Goal: Information Seeking & Learning: Check status

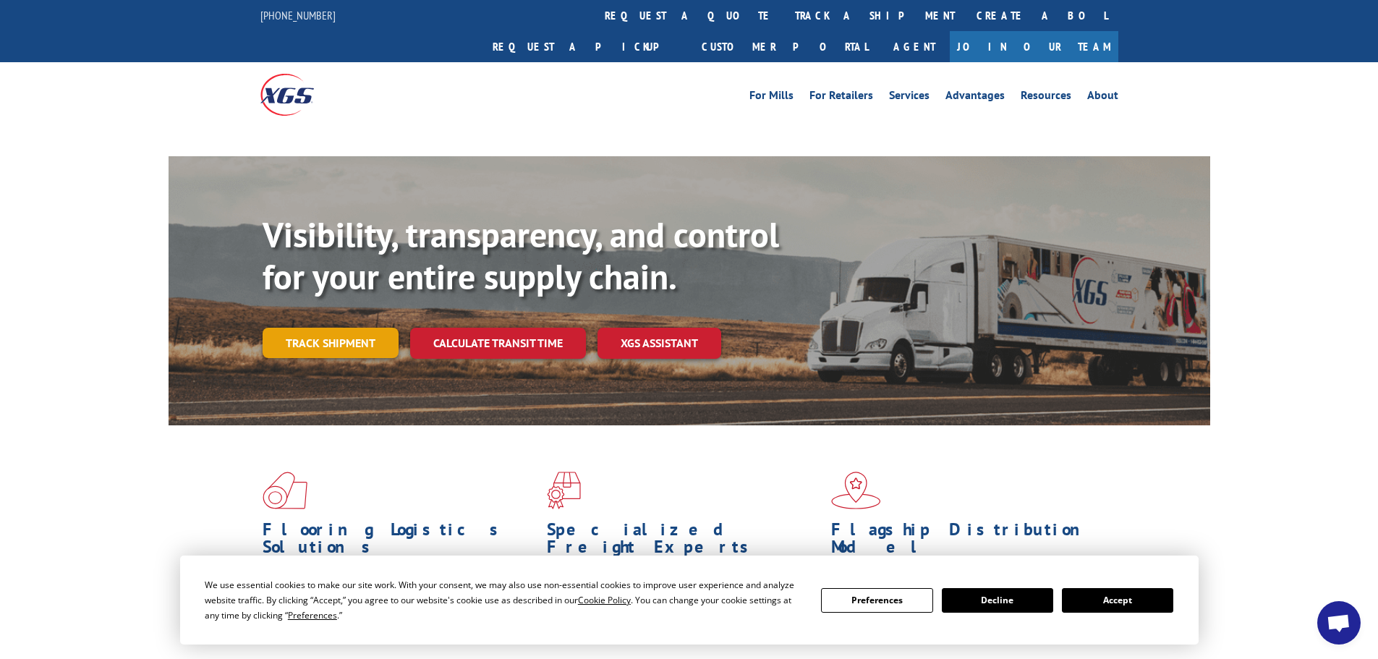
click at [341, 328] on link "Track shipment" at bounding box center [330, 343] width 136 height 30
click at [303, 328] on link "Track shipment" at bounding box center [330, 343] width 136 height 30
click at [364, 328] on link "Track shipment" at bounding box center [330, 343] width 136 height 30
drag, startPoint x: 1117, startPoint y: 605, endPoint x: 346, endPoint y: 450, distance: 786.1
click at [1117, 602] on button "Accept" at bounding box center [1117, 600] width 111 height 25
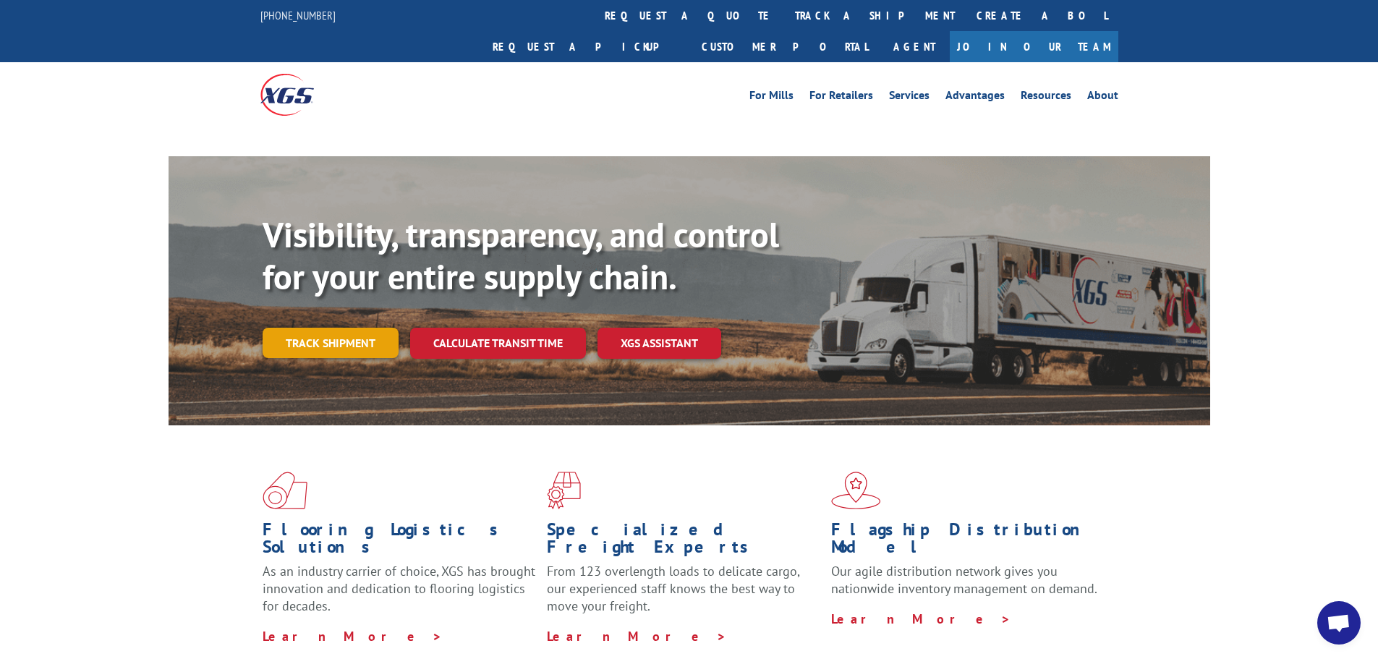
click at [311, 328] on link "Track shipment" at bounding box center [330, 343] width 136 height 30
click at [340, 328] on link "Track shipment" at bounding box center [330, 343] width 136 height 30
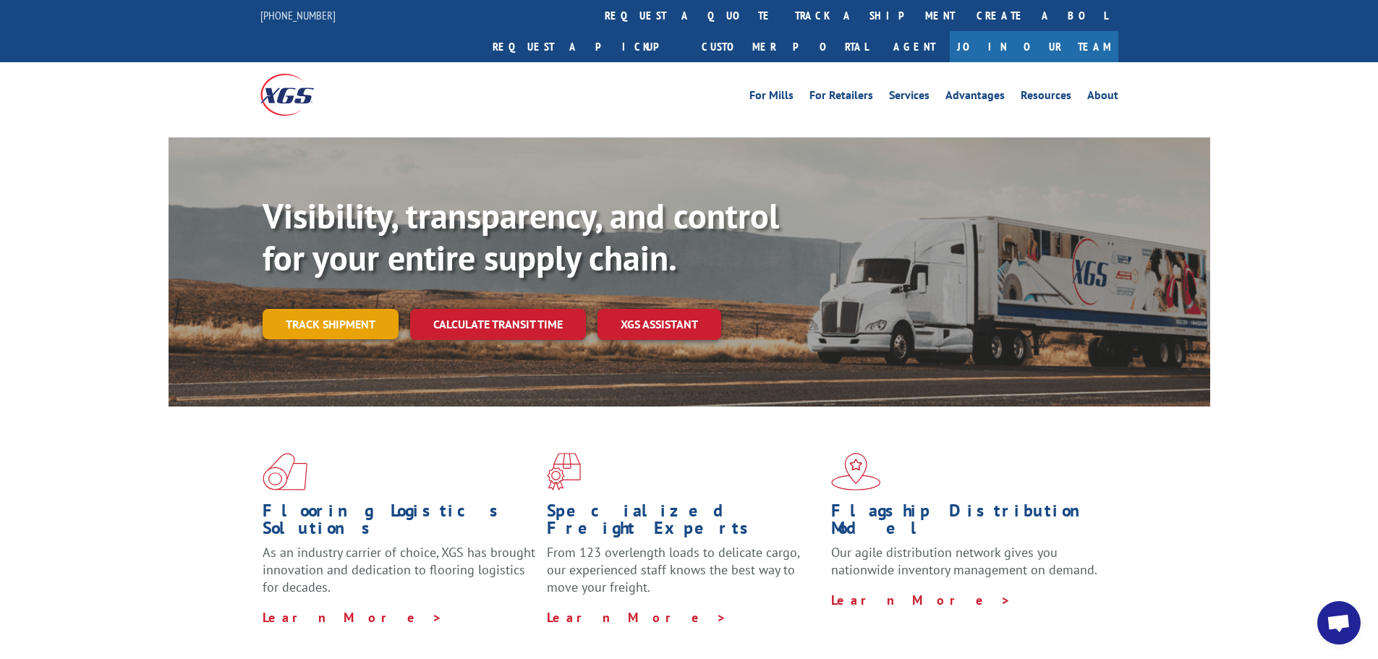
click at [362, 309] on link "Track shipment" at bounding box center [330, 324] width 136 height 30
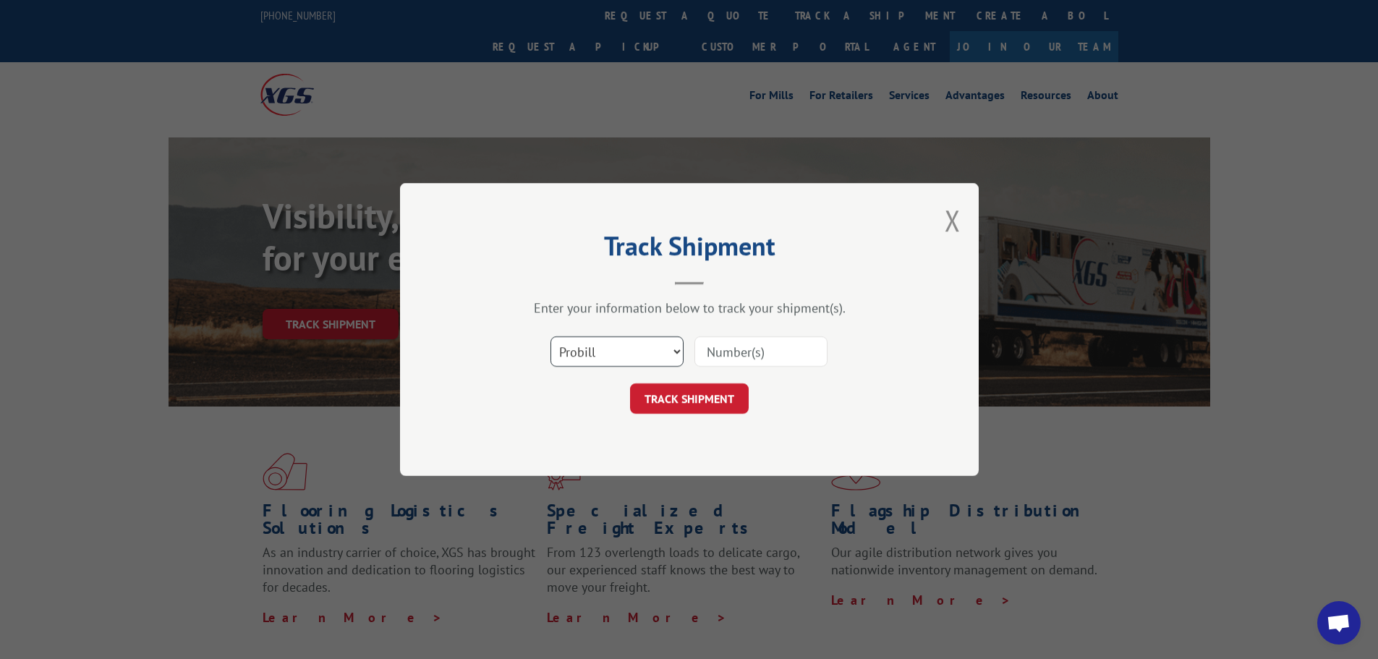
click at [639, 350] on select "Select category... Probill BOL PO" at bounding box center [616, 351] width 133 height 30
select select "po"
click at [550, 336] on select "Select category... Probill BOL PO" at bounding box center [616, 351] width 133 height 30
paste input "29521962"
type input "29521962"
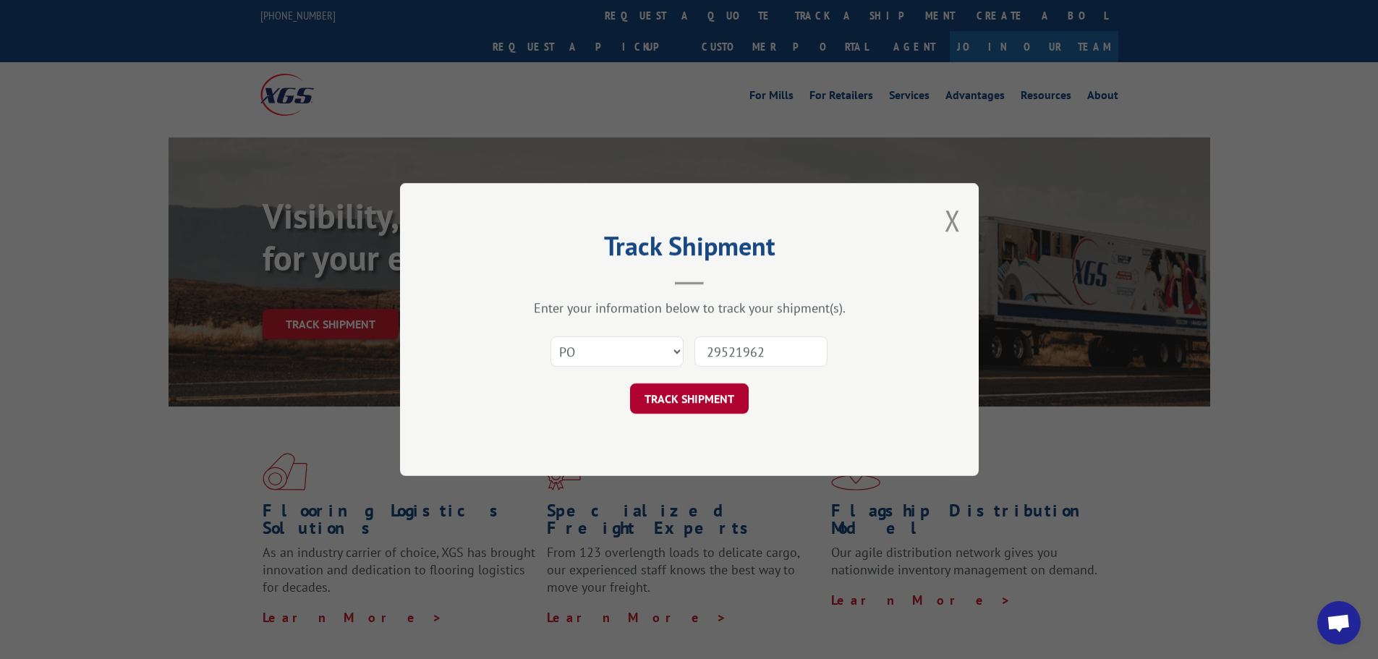
click at [691, 397] on button "TRACK SHIPMENT" at bounding box center [689, 398] width 119 height 30
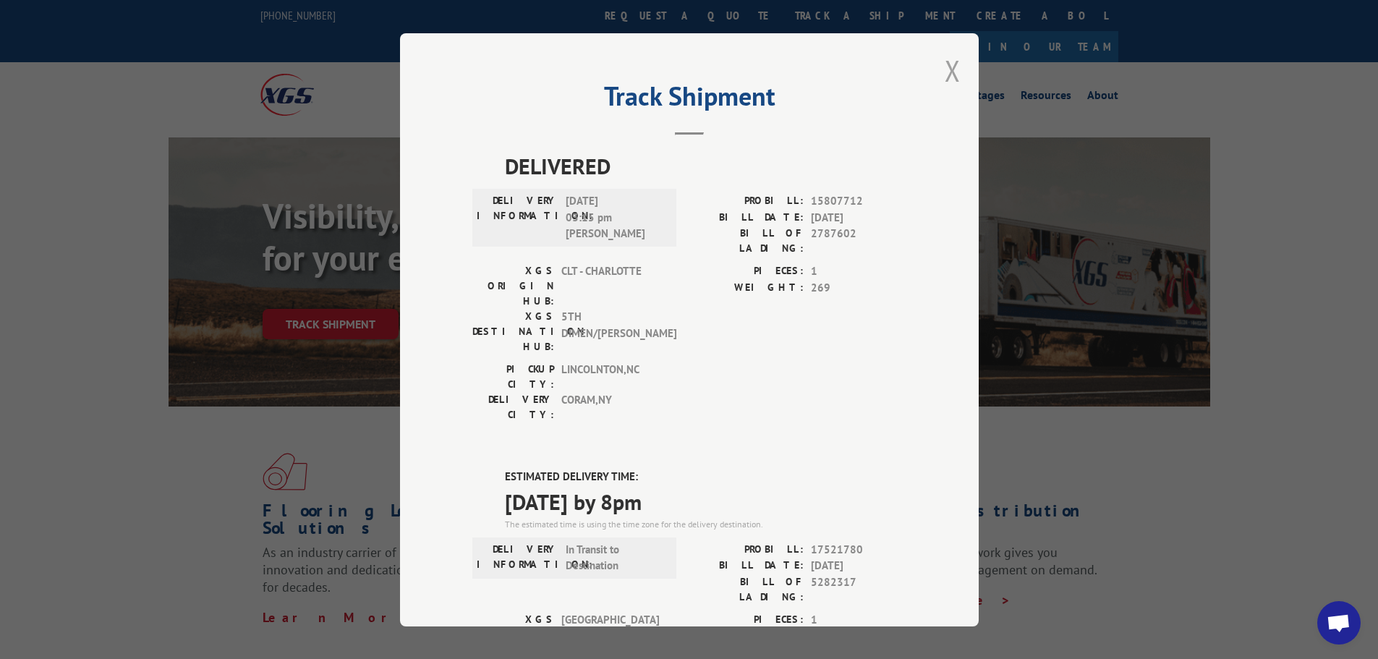
click at [949, 69] on button "Close modal" at bounding box center [952, 70] width 16 height 38
